Goal: Task Accomplishment & Management: Use online tool/utility

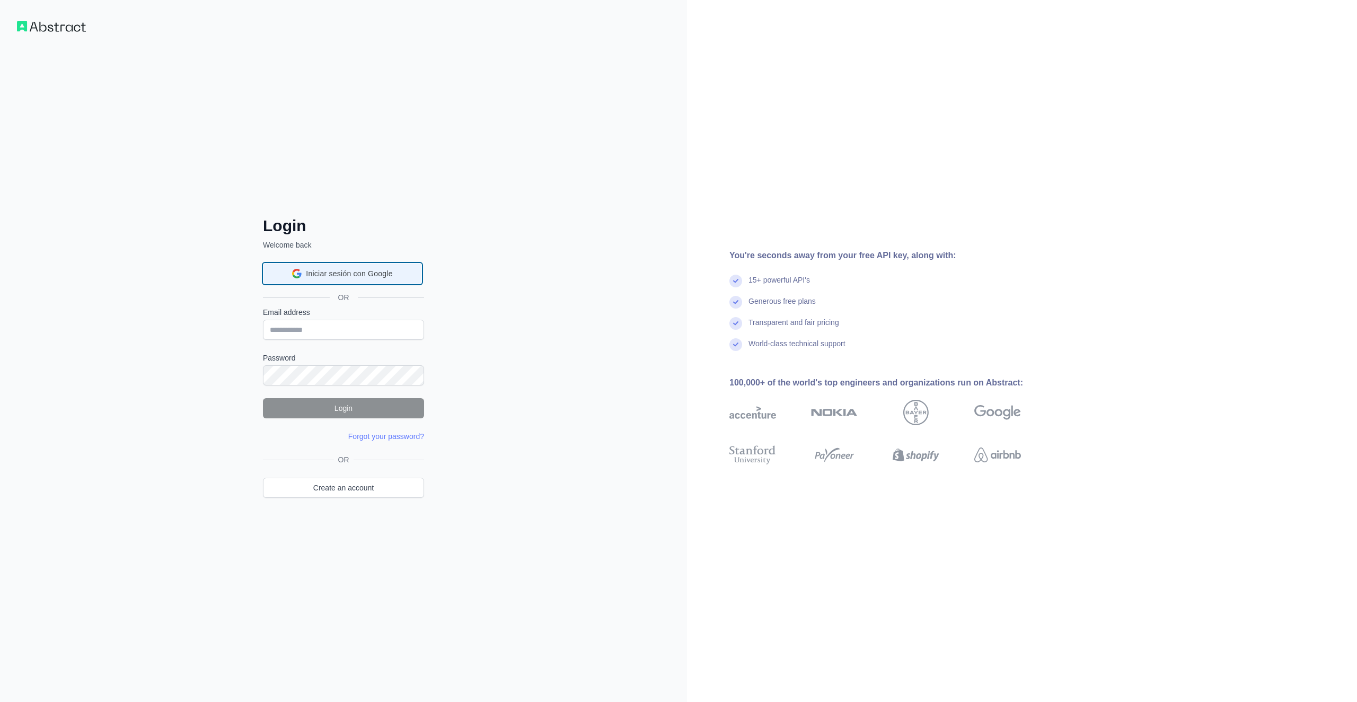
click at [332, 274] on span "Iniciar sesión con Google" at bounding box center [349, 273] width 86 height 11
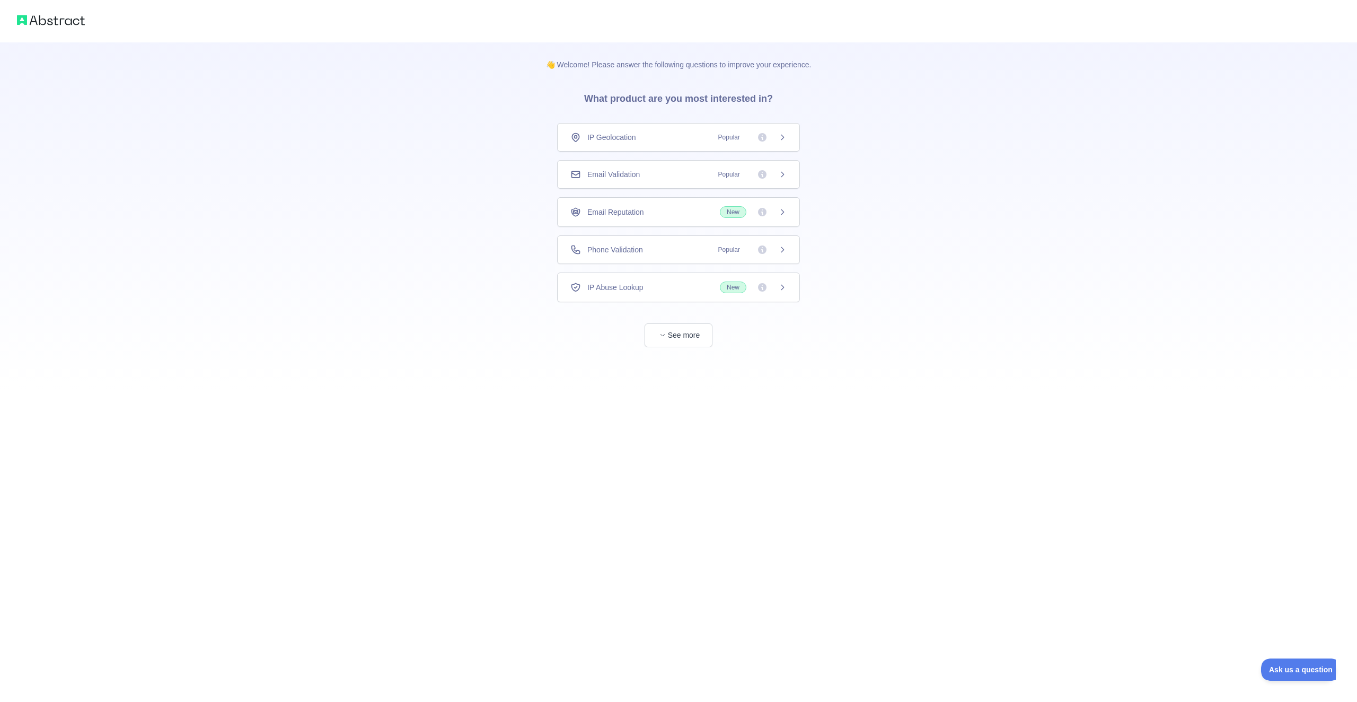
click at [755, 139] on span "Popular" at bounding box center [749, 137] width 75 height 11
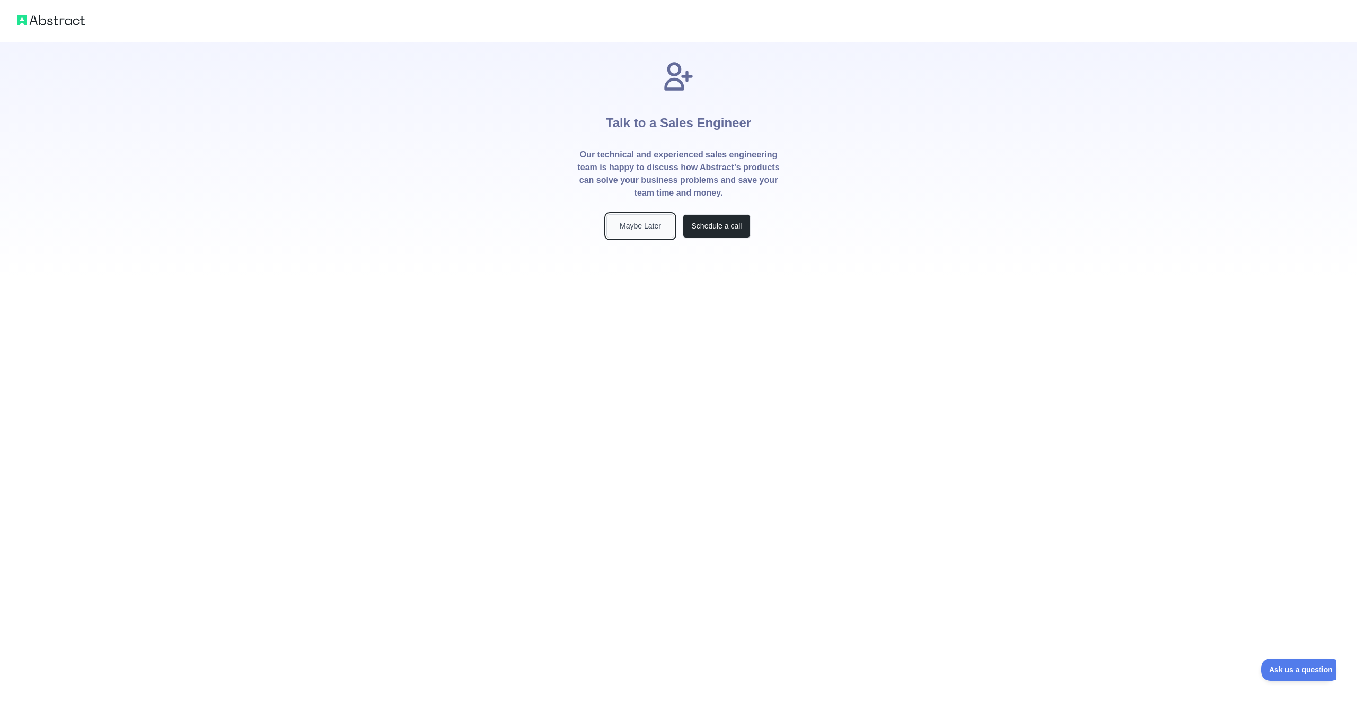
click at [653, 232] on button "Maybe Later" at bounding box center [640, 226] width 68 height 24
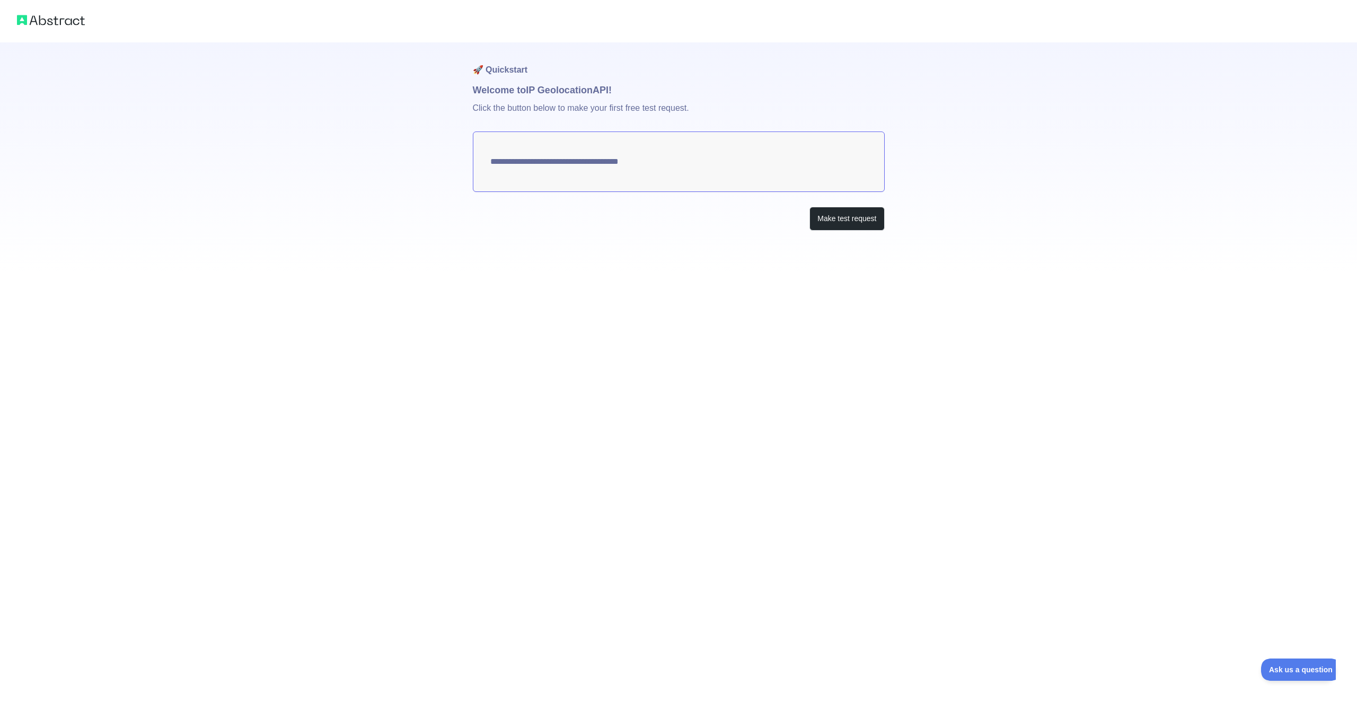
type textarea "**********"
click at [845, 225] on button "Make test request" at bounding box center [846, 219] width 75 height 24
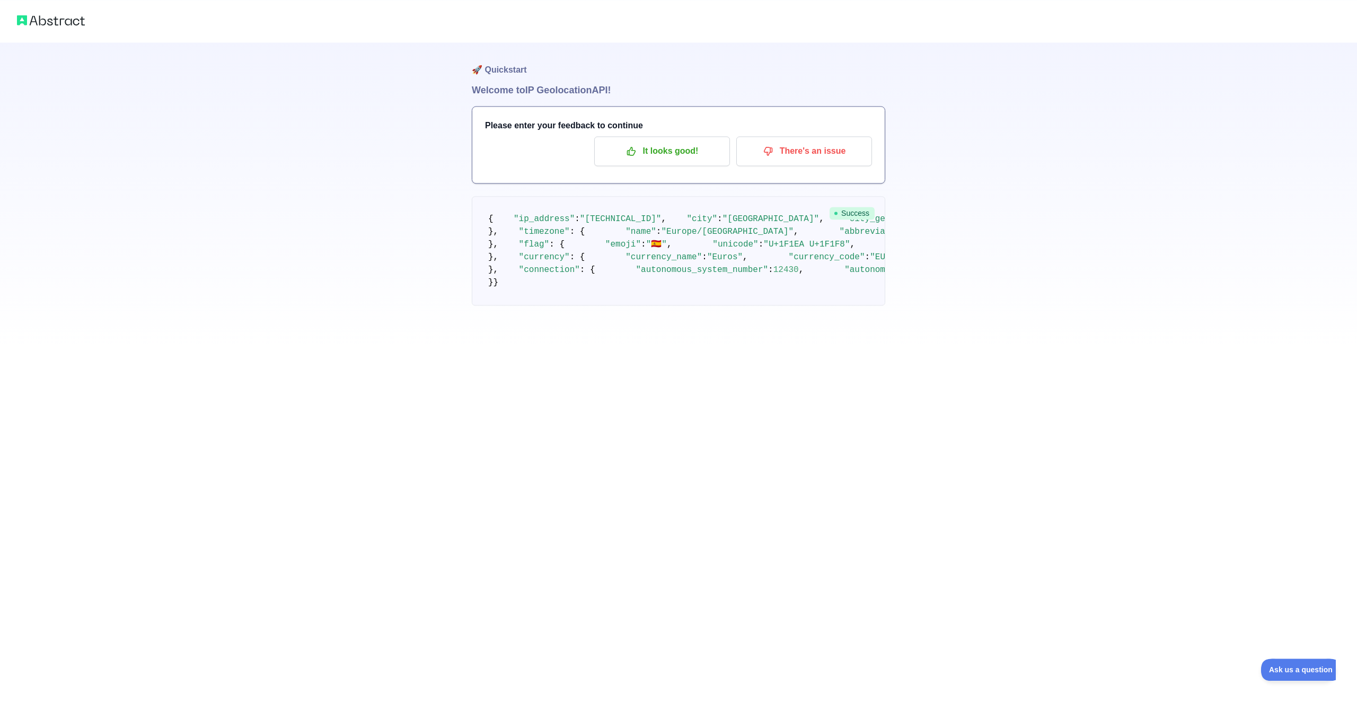
scroll to position [142, 0]
